Goal: Task Accomplishment & Management: Use online tool/utility

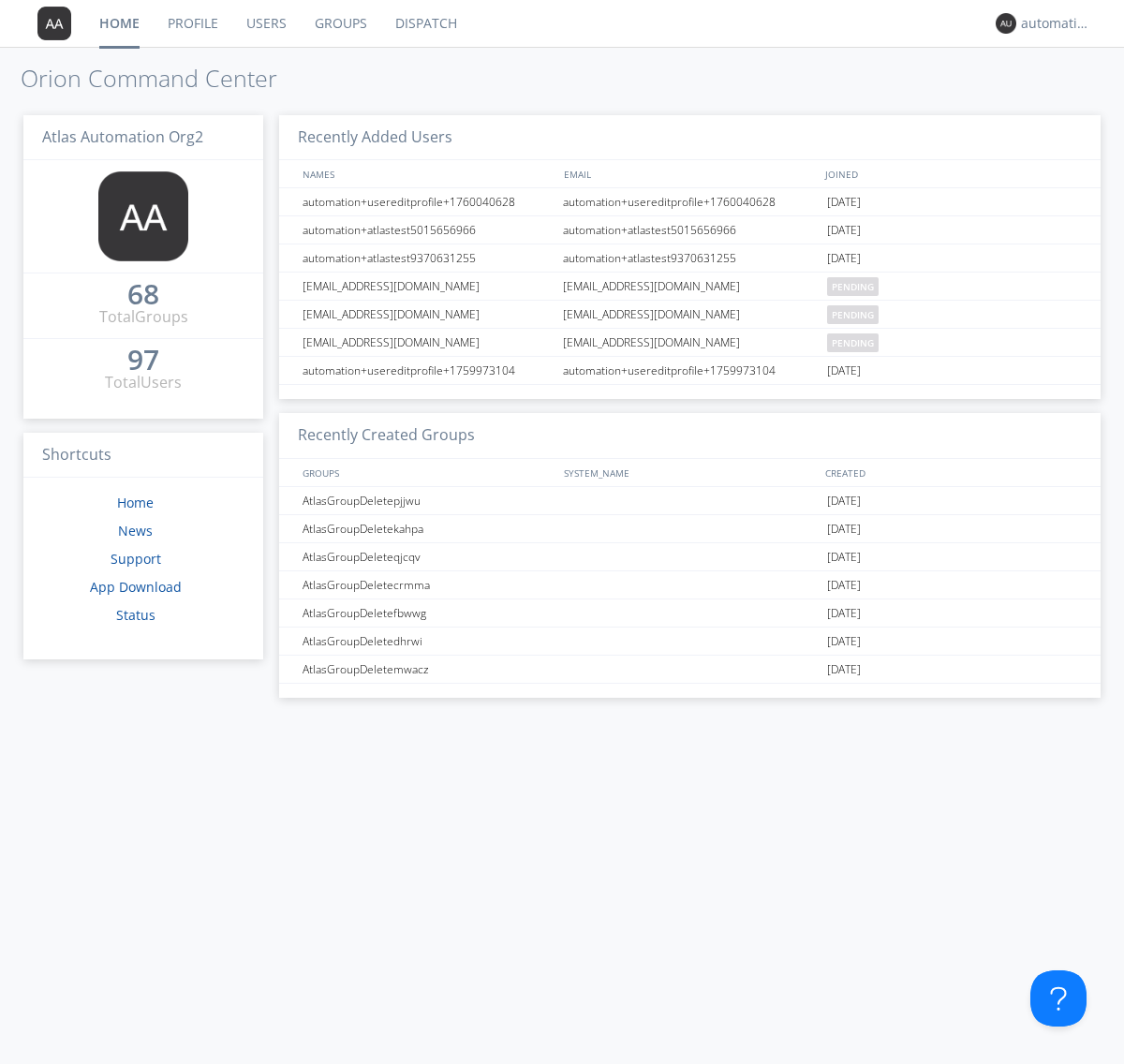
click at [424, 23] on link "Dispatch" at bounding box center [426, 23] width 90 height 47
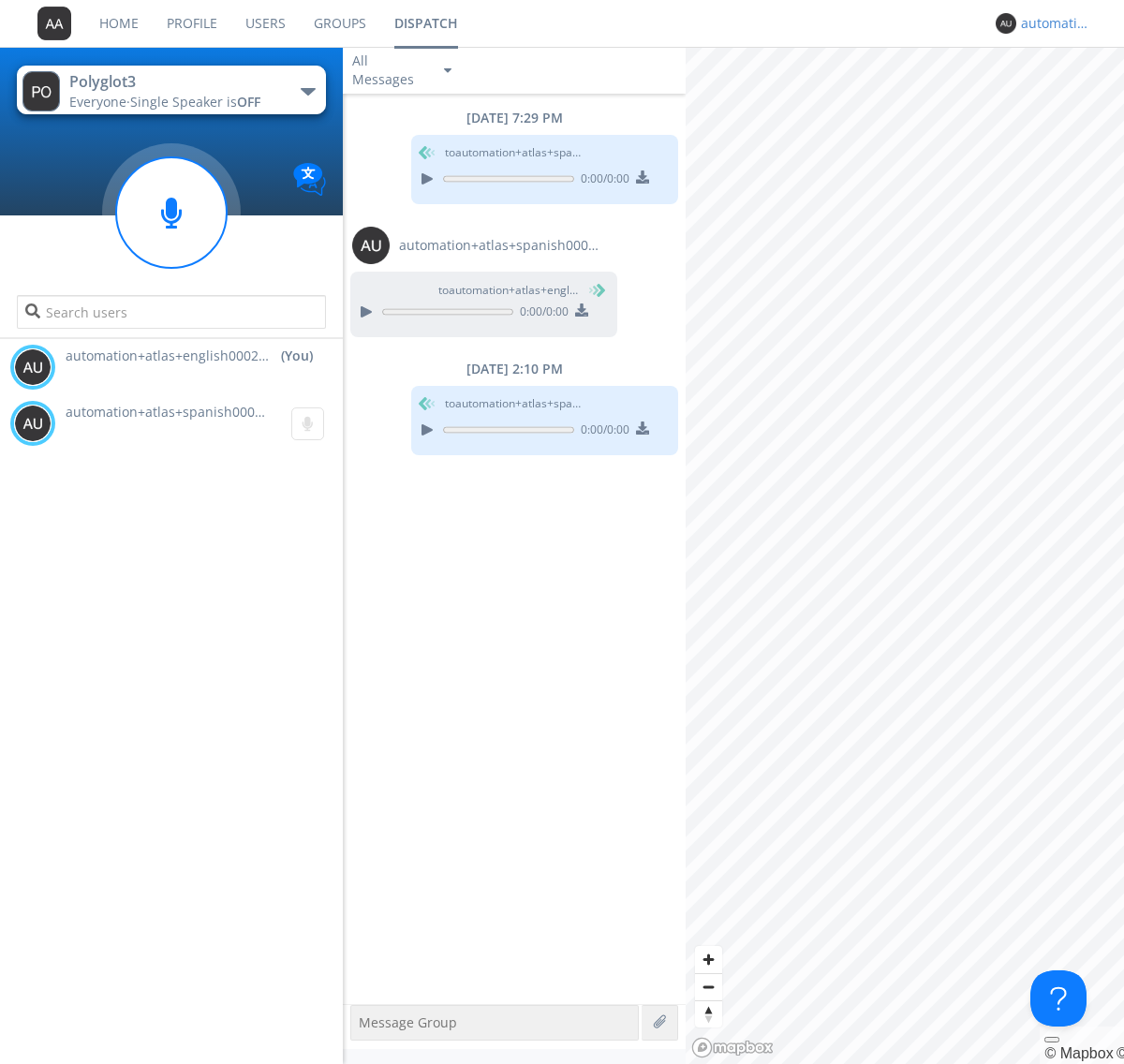
click at [1051, 23] on div "automation+atlas+english0002+org2" at bounding box center [1056, 22] width 70 height 18
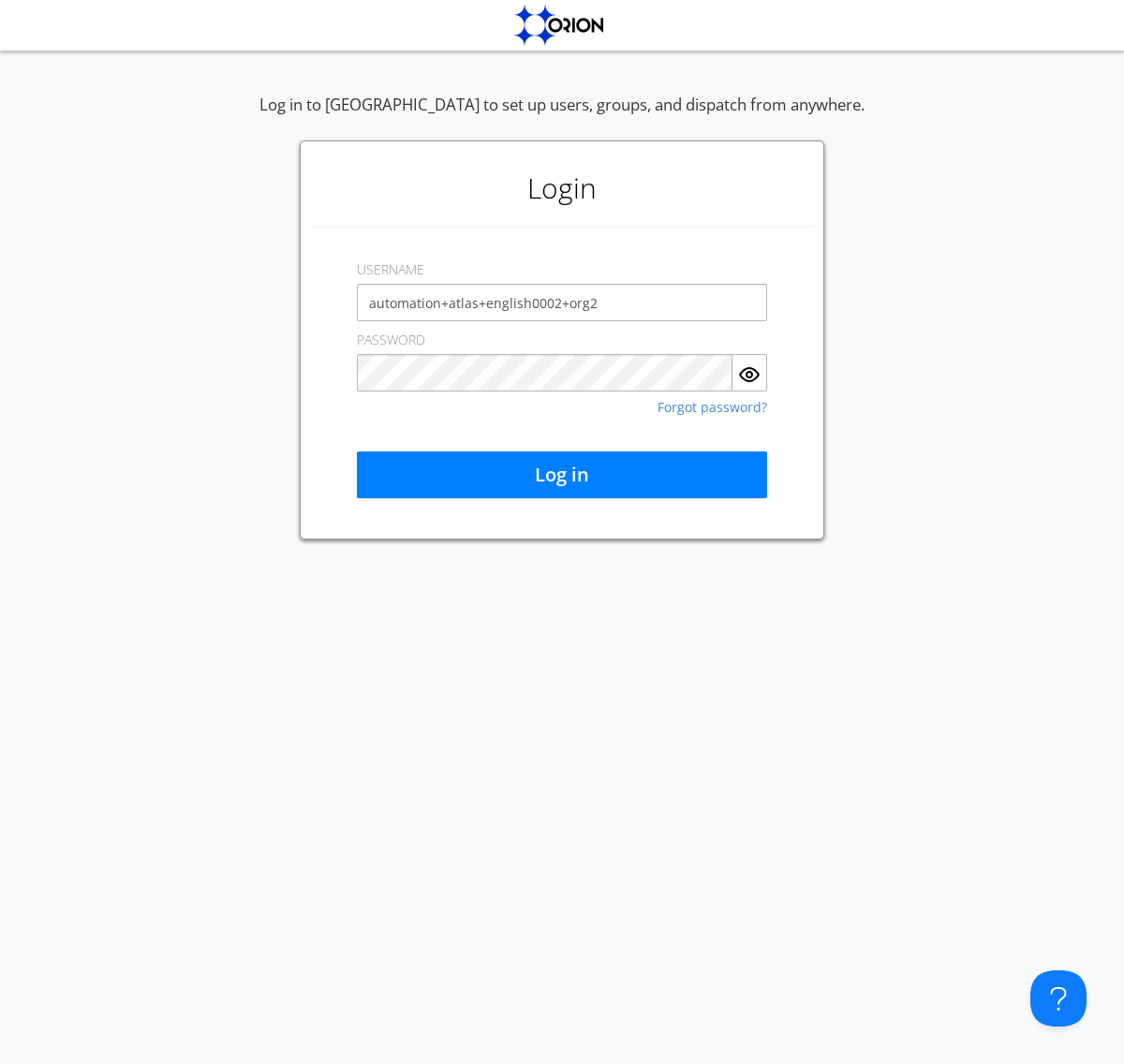
type input "automation+atlas+english0002+org2"
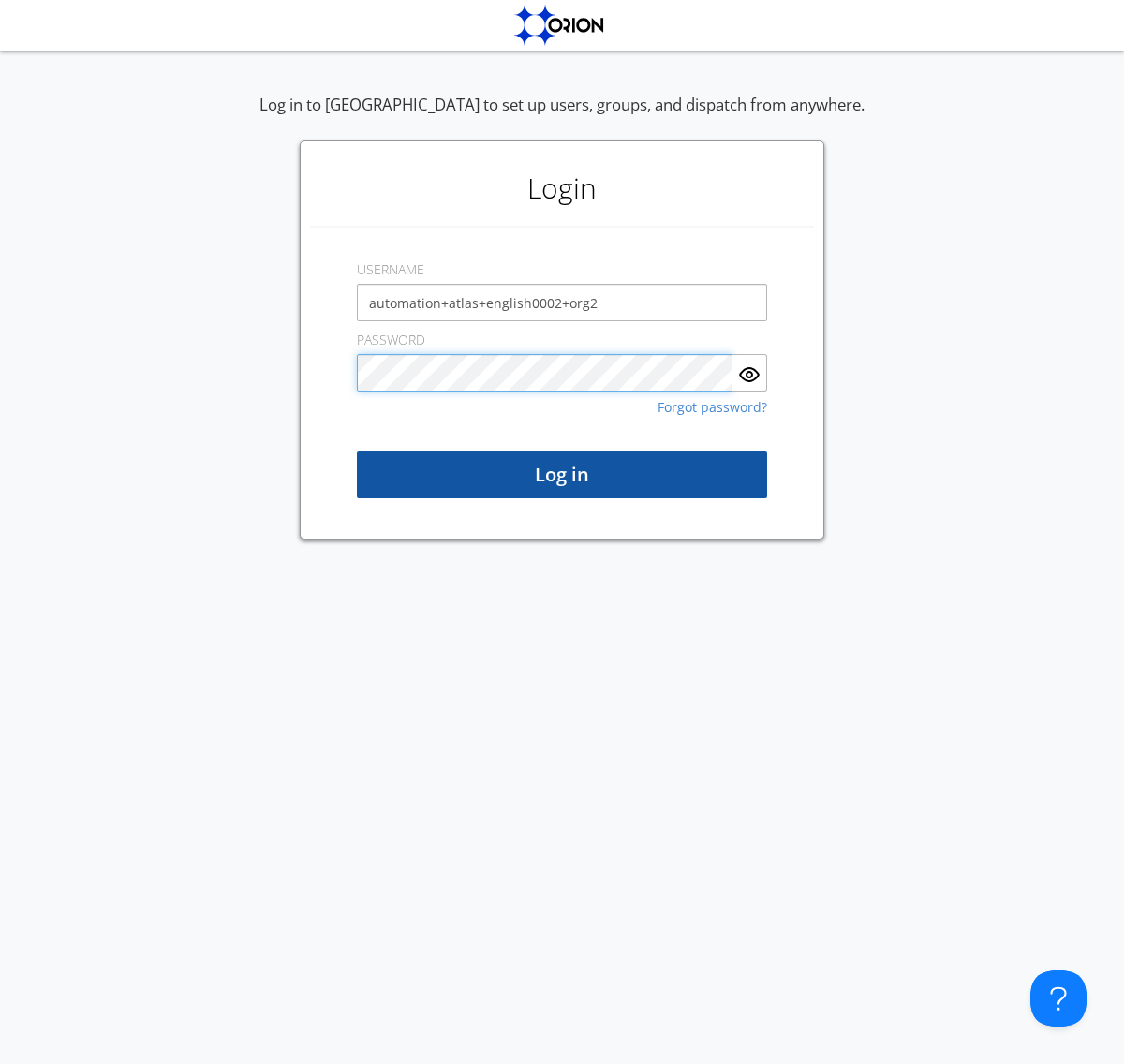
click at [562, 475] on button "Log in" at bounding box center [562, 475] width 411 height 47
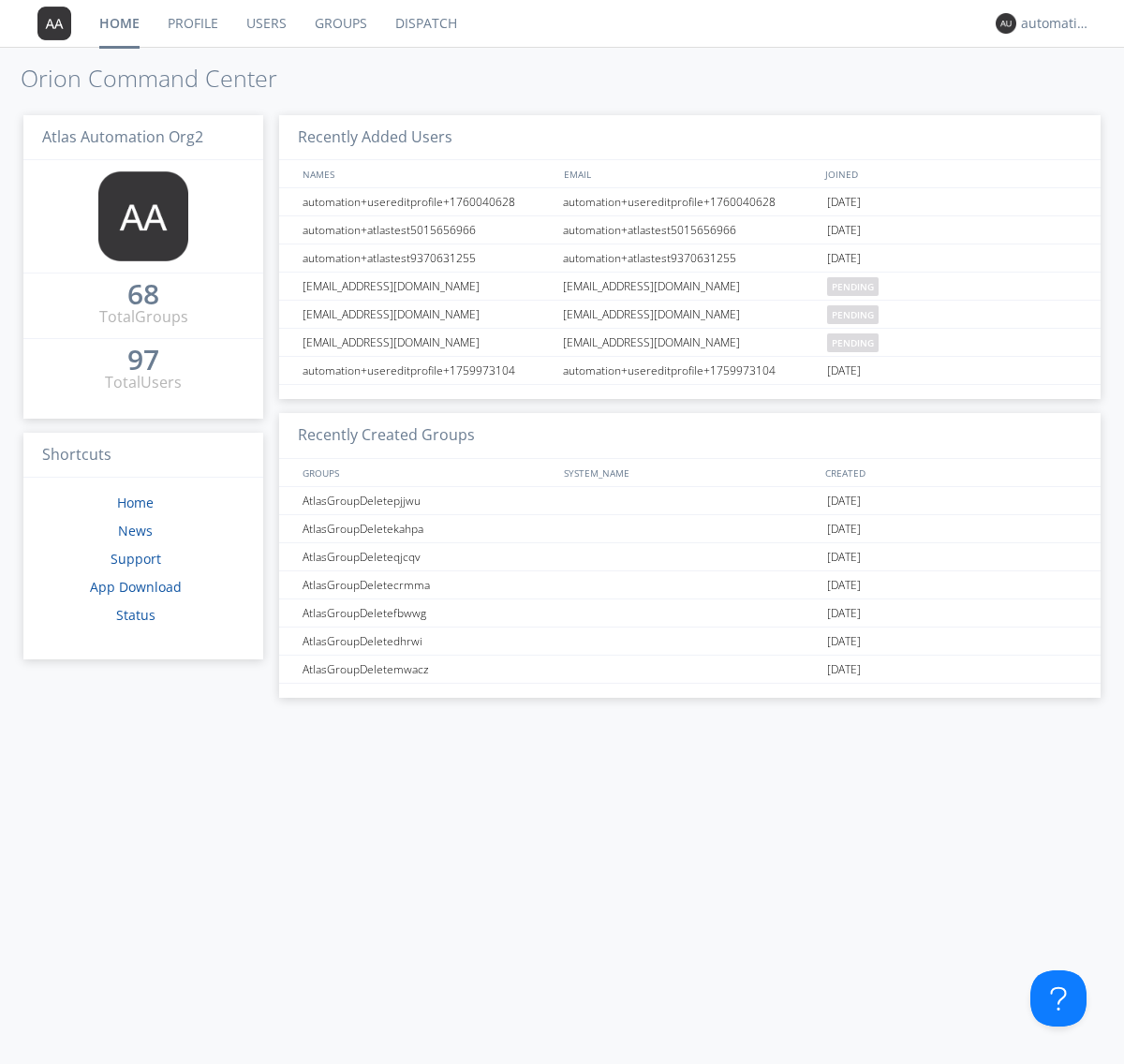
click at [424, 23] on link "Dispatch" at bounding box center [426, 23] width 90 height 47
